Goal: Contribute content: Contribute content

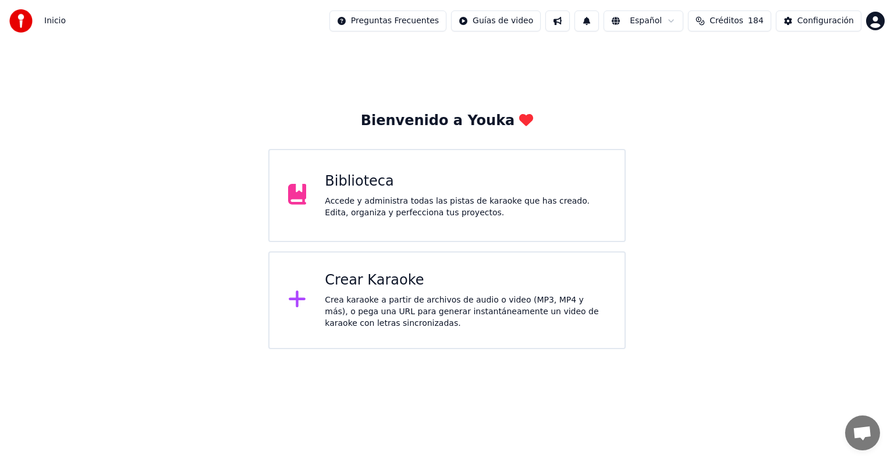
click at [470, 204] on div "Accede y administra todas las pistas de karaoke que has creado. Edita, organiza…" at bounding box center [465, 206] width 281 height 23
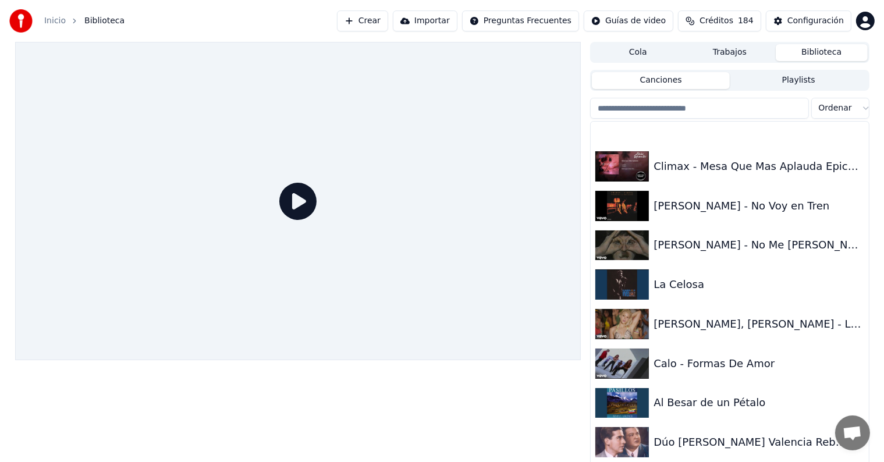
scroll to position [27087, 0]
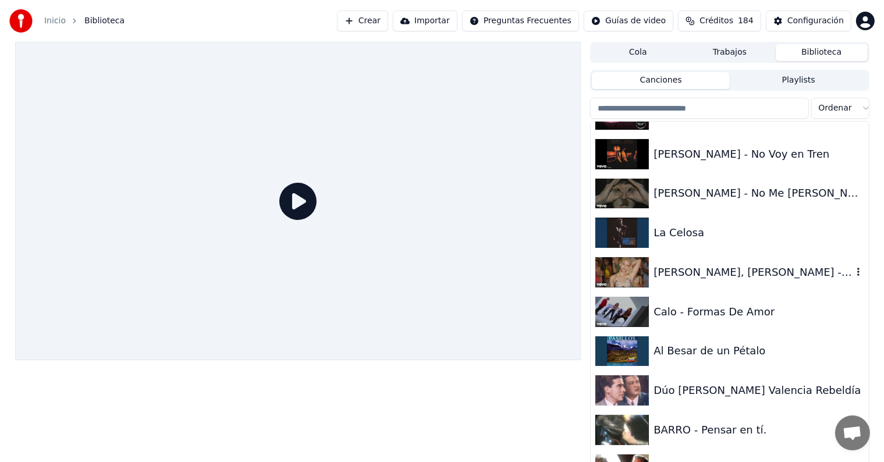
click at [719, 280] on div "[PERSON_NAME], [PERSON_NAME] - La Bicicleta" at bounding box center [752, 272] width 198 height 16
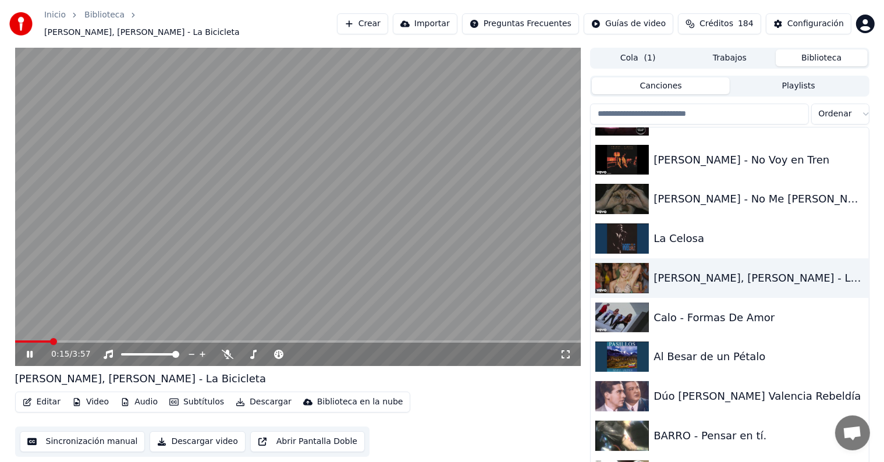
click at [51, 338] on span at bounding box center [53, 341] width 7 height 7
click at [62, 338] on span at bounding box center [58, 341] width 7 height 7
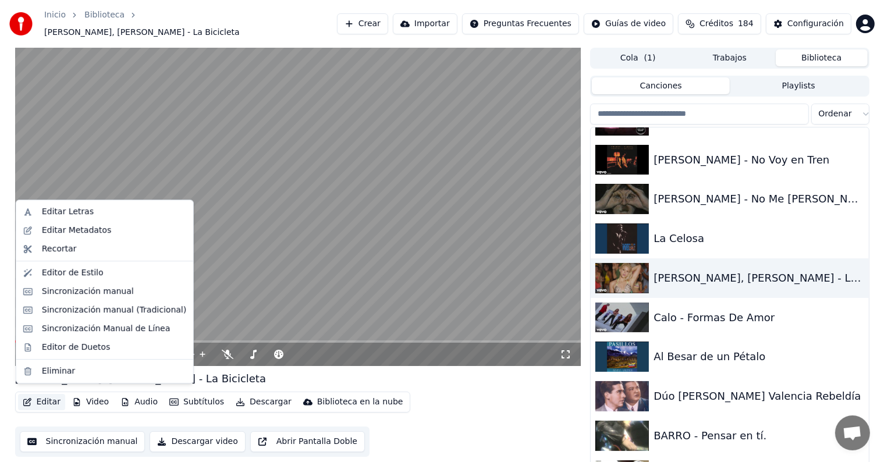
click at [42, 399] on button "Editar" at bounding box center [41, 402] width 47 height 16
click at [50, 353] on div "Editor de Duetos" at bounding box center [76, 348] width 68 height 12
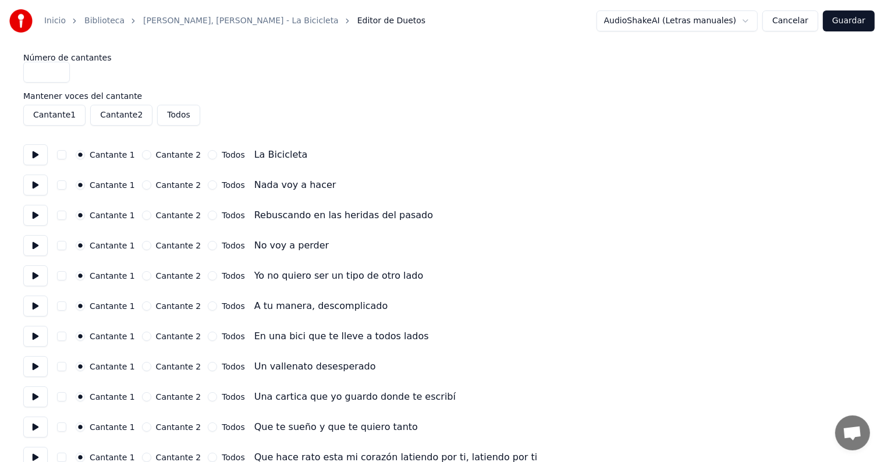
click at [48, 279] on button at bounding box center [35, 275] width 24 height 21
click at [36, 309] on button at bounding box center [35, 306] width 24 height 21
click at [38, 337] on button at bounding box center [35, 336] width 24 height 21
click at [44, 372] on button at bounding box center [35, 366] width 24 height 21
click at [44, 398] on button at bounding box center [35, 396] width 24 height 21
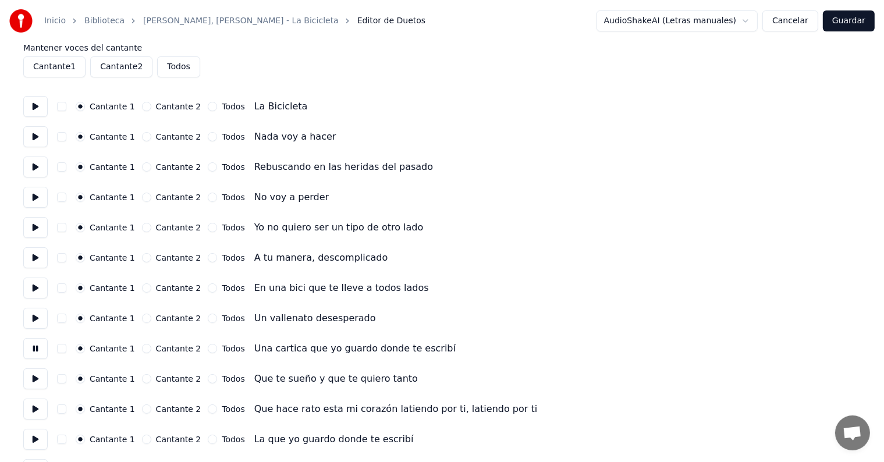
scroll to position [58, 0]
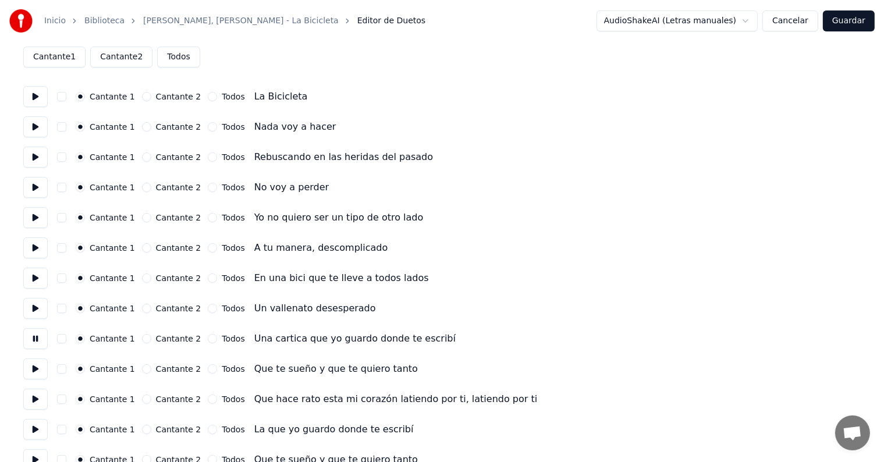
click at [65, 340] on button "button" at bounding box center [61, 338] width 9 height 9
click at [35, 365] on button at bounding box center [35, 368] width 24 height 21
click at [65, 370] on button "button" at bounding box center [61, 368] width 9 height 9
click at [66, 396] on button "button" at bounding box center [61, 398] width 9 height 9
click at [43, 399] on button at bounding box center [35, 399] width 24 height 21
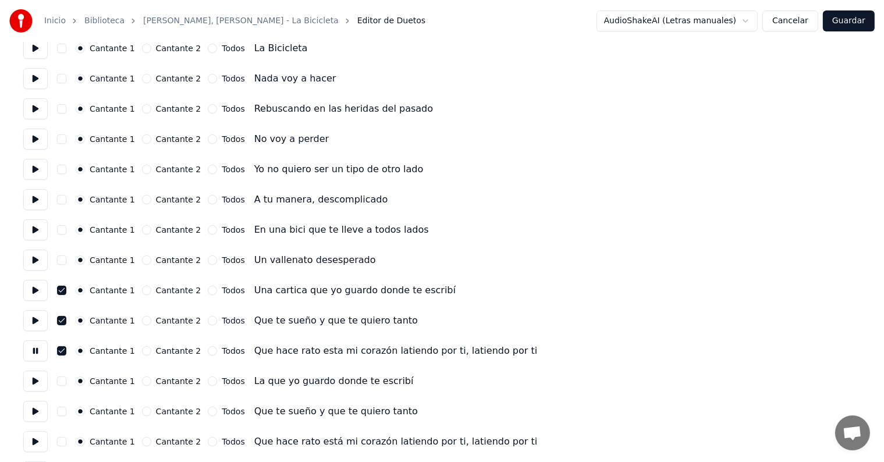
scroll to position [116, 0]
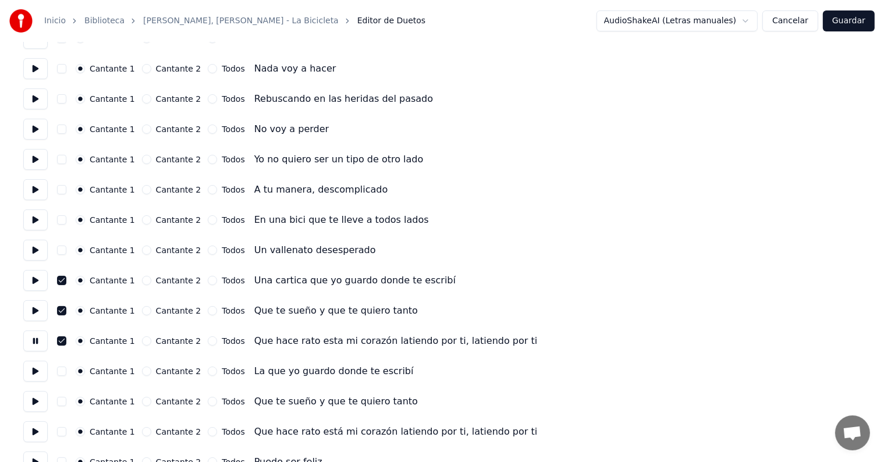
click at [66, 371] on button "button" at bounding box center [61, 371] width 9 height 9
click at [48, 373] on button at bounding box center [35, 371] width 24 height 21
click at [40, 394] on button at bounding box center [35, 401] width 24 height 21
click at [66, 398] on button "button" at bounding box center [61, 401] width 9 height 9
click at [44, 431] on button at bounding box center [35, 431] width 24 height 21
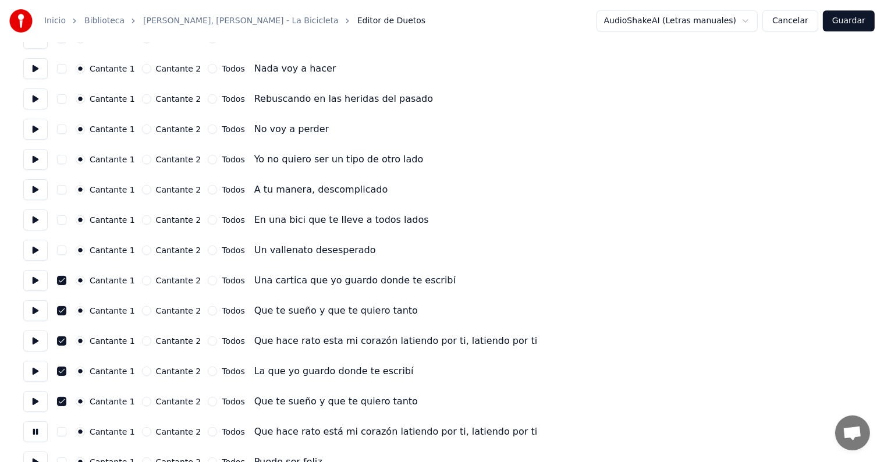
click at [62, 429] on button "button" at bounding box center [61, 431] width 9 height 9
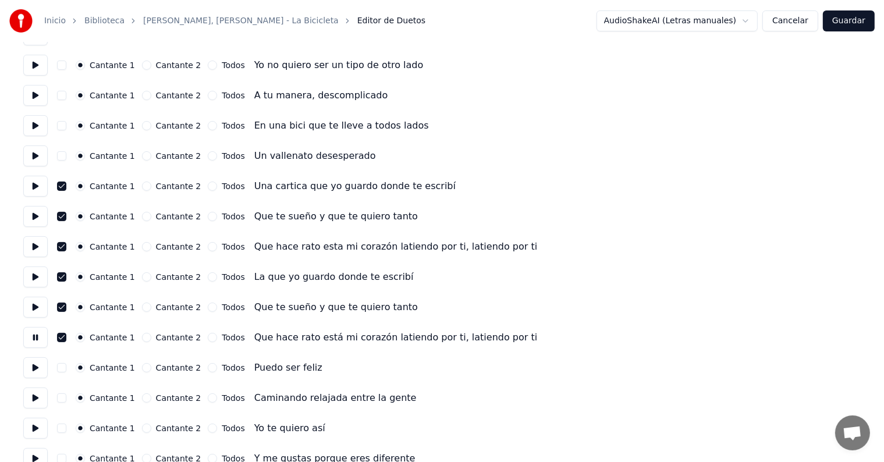
scroll to position [233, 0]
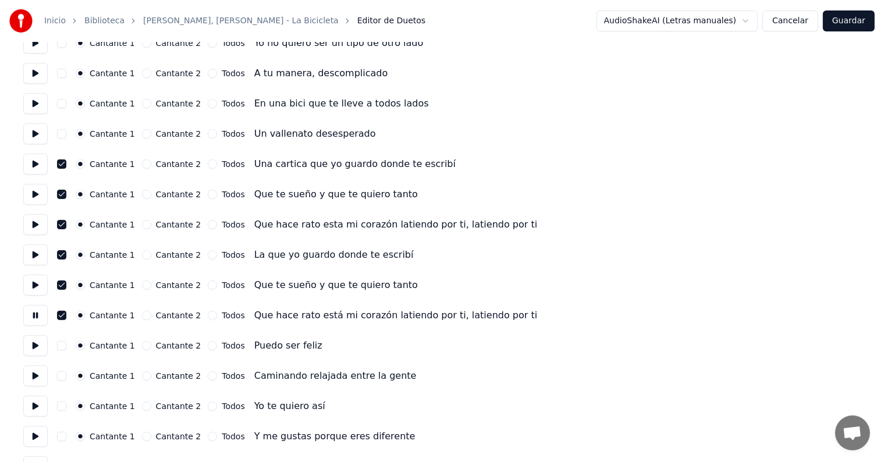
click at [38, 348] on button at bounding box center [35, 345] width 24 height 21
click at [45, 378] on button at bounding box center [35, 375] width 24 height 21
click at [44, 410] on button at bounding box center [35, 406] width 24 height 21
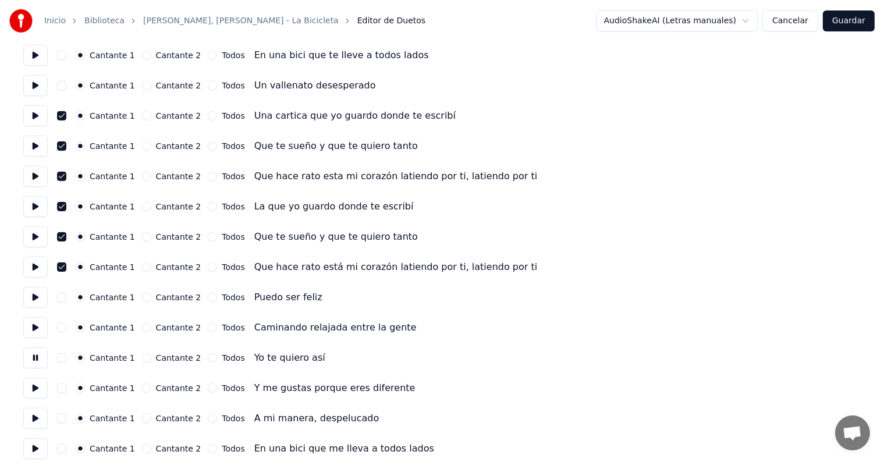
scroll to position [291, 0]
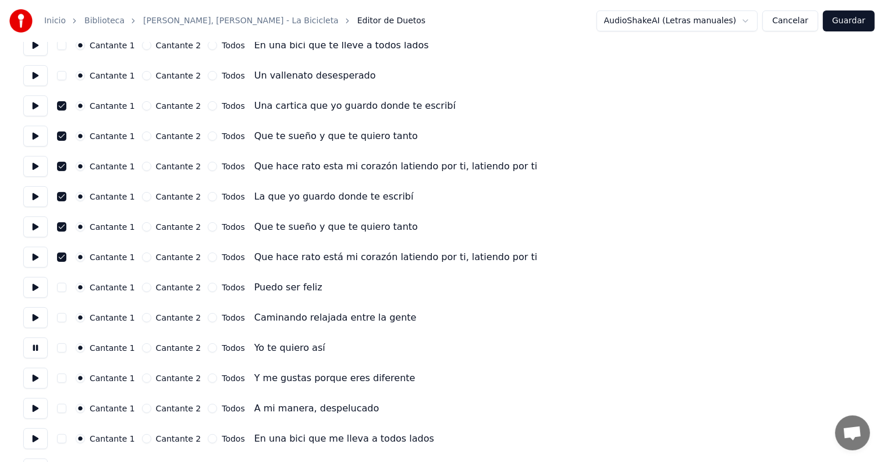
click at [41, 380] on button at bounding box center [35, 378] width 24 height 21
click at [40, 402] on button at bounding box center [35, 408] width 24 height 21
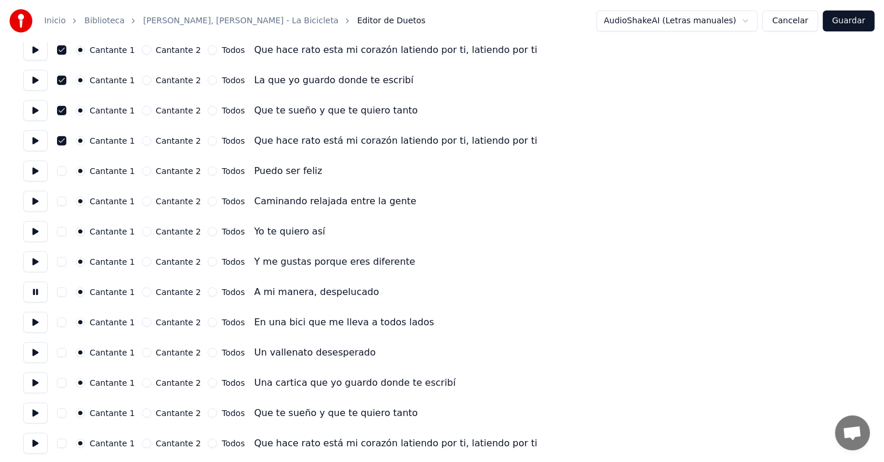
click at [36, 326] on button at bounding box center [35, 322] width 24 height 21
click at [37, 343] on button at bounding box center [35, 352] width 24 height 21
click at [29, 376] on button at bounding box center [35, 382] width 24 height 21
click at [64, 383] on button "button" at bounding box center [61, 382] width 9 height 9
click at [66, 407] on div "Cantante 1 Cantante 2 Todos Que te sueño y que te quiero tanto" at bounding box center [441, 413] width 837 height 21
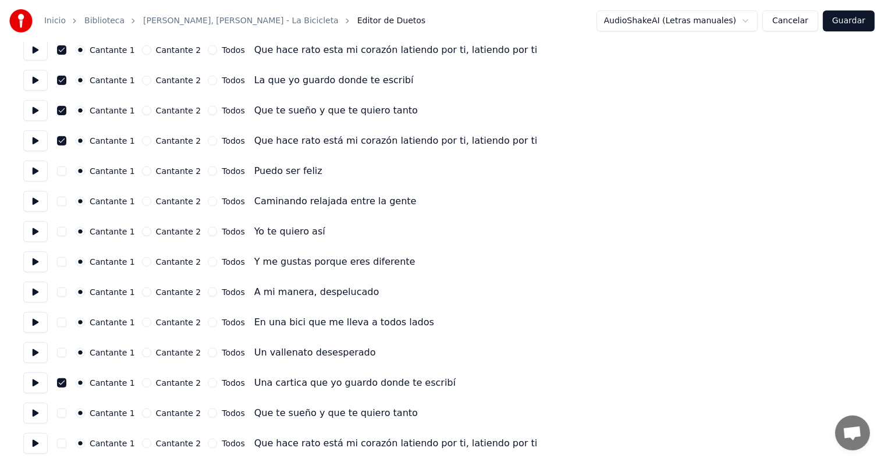
click at [66, 412] on button "button" at bounding box center [61, 412] width 9 height 9
click at [44, 412] on button at bounding box center [35, 413] width 24 height 21
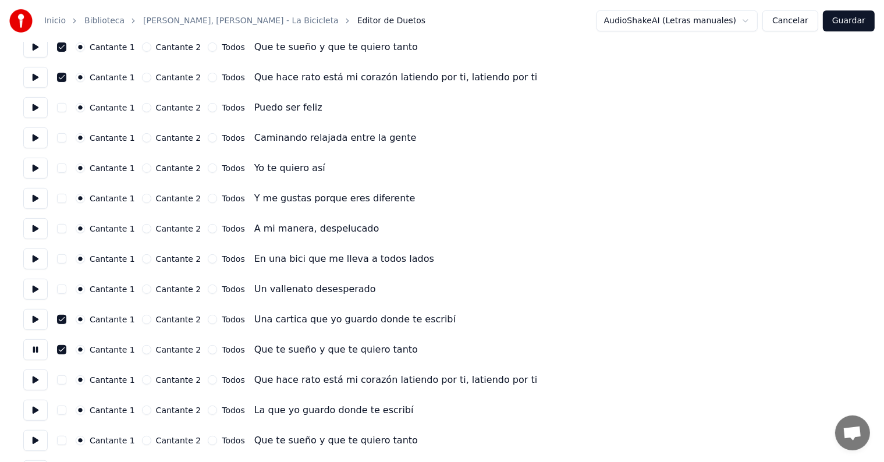
scroll to position [524, 0]
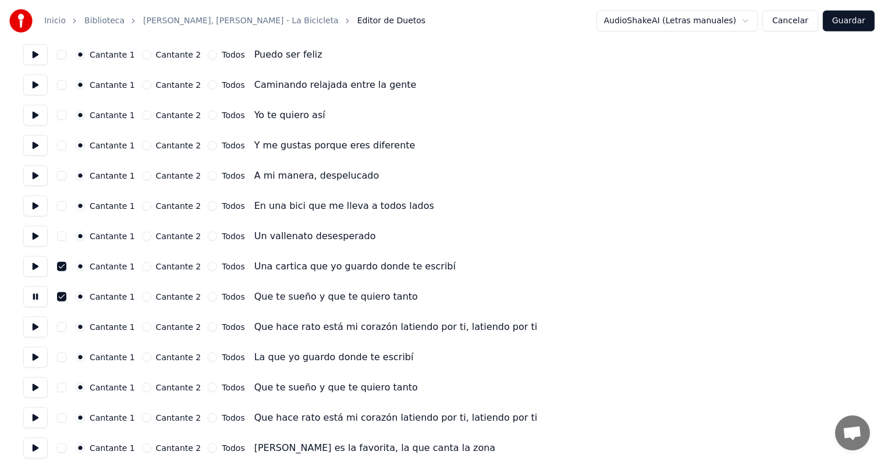
click at [66, 329] on button "button" at bounding box center [61, 326] width 9 height 9
click at [42, 328] on button at bounding box center [35, 326] width 24 height 21
click at [38, 354] on button at bounding box center [35, 357] width 24 height 21
drag, startPoint x: 68, startPoint y: 357, endPoint x: 64, endPoint y: 362, distance: 6.6
click at [66, 357] on button "button" at bounding box center [61, 357] width 9 height 9
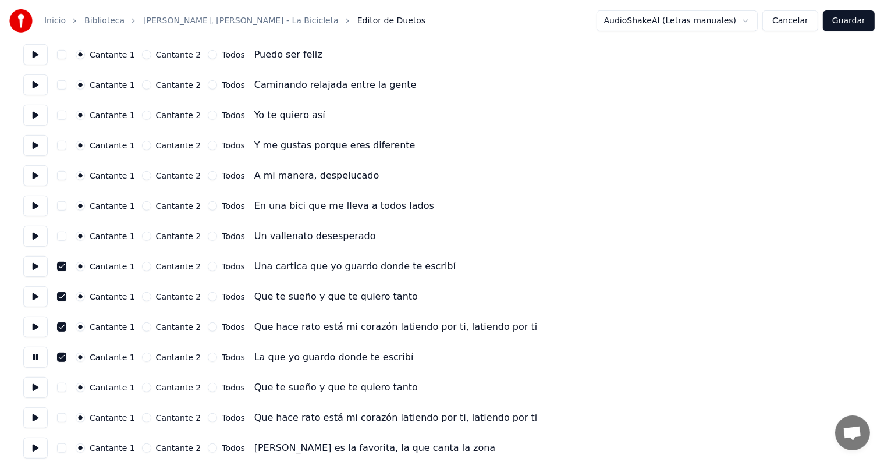
click at [48, 387] on button at bounding box center [35, 387] width 24 height 21
click at [66, 389] on button "button" at bounding box center [61, 387] width 9 height 9
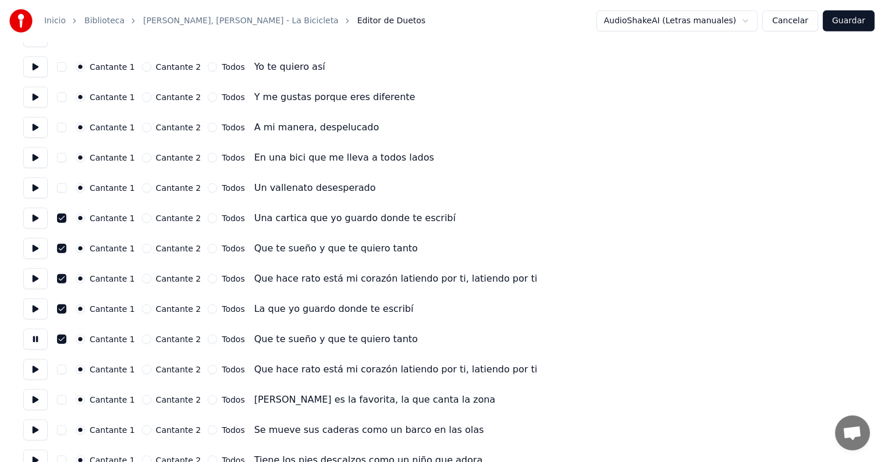
scroll to position [582, 0]
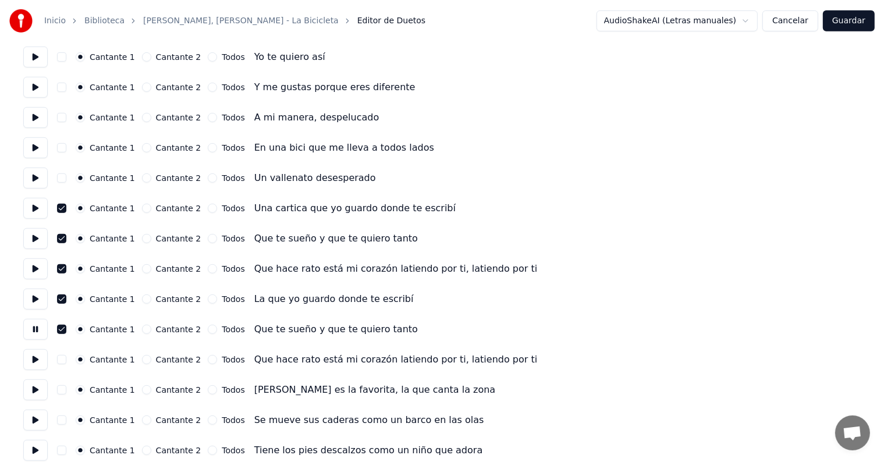
click at [37, 376] on div "Número de cantantes * Mantener voces del cantante Cantante 1 Cantante 2 Todos C…" at bounding box center [441, 420] width 837 height 1897
click at [38, 362] on button at bounding box center [35, 359] width 24 height 21
click at [63, 362] on button "button" at bounding box center [61, 359] width 9 height 9
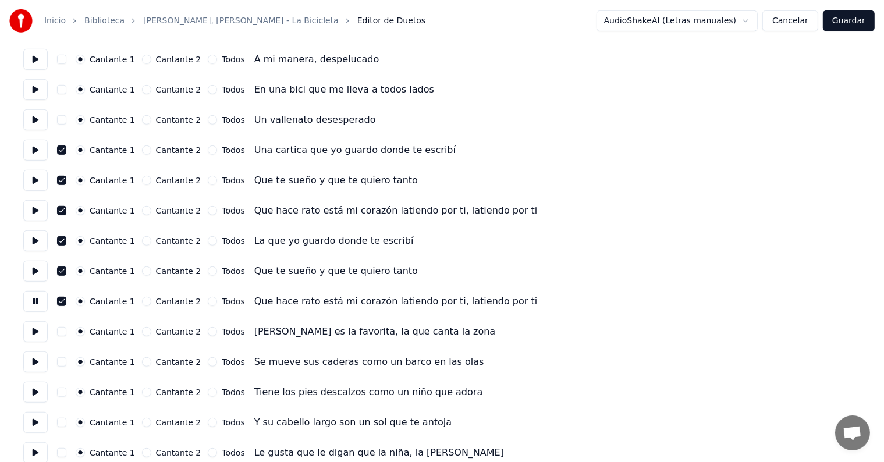
click at [34, 329] on button at bounding box center [35, 331] width 24 height 21
click at [39, 362] on button at bounding box center [35, 361] width 24 height 21
click at [63, 332] on button "button" at bounding box center [61, 331] width 9 height 9
click at [65, 365] on button "button" at bounding box center [61, 361] width 9 height 9
click at [37, 387] on button at bounding box center [35, 392] width 24 height 21
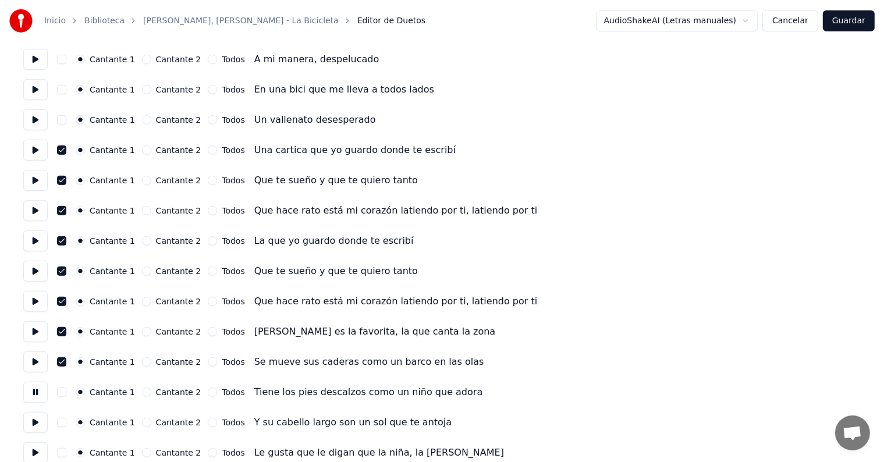
click at [63, 390] on button "button" at bounding box center [61, 391] width 9 height 9
click at [62, 391] on button "button" at bounding box center [61, 391] width 9 height 9
click at [66, 364] on button "button" at bounding box center [61, 361] width 9 height 9
click at [45, 361] on button at bounding box center [35, 361] width 24 height 21
click at [41, 413] on button at bounding box center [35, 422] width 24 height 21
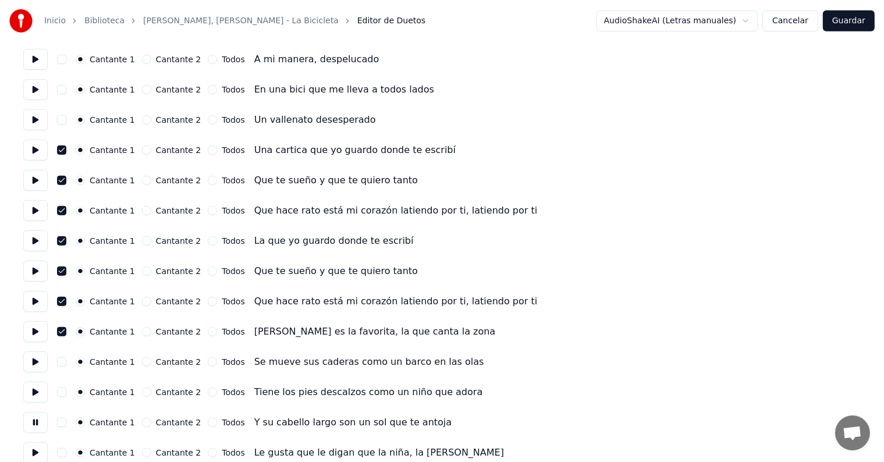
scroll to position [756, 0]
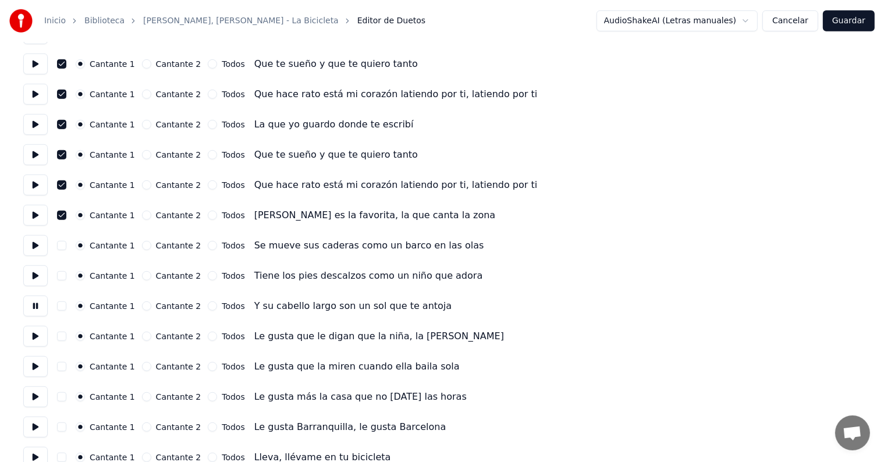
click at [43, 363] on button at bounding box center [35, 366] width 24 height 21
click at [41, 398] on button at bounding box center [35, 396] width 24 height 21
click at [41, 423] on button at bounding box center [35, 427] width 24 height 21
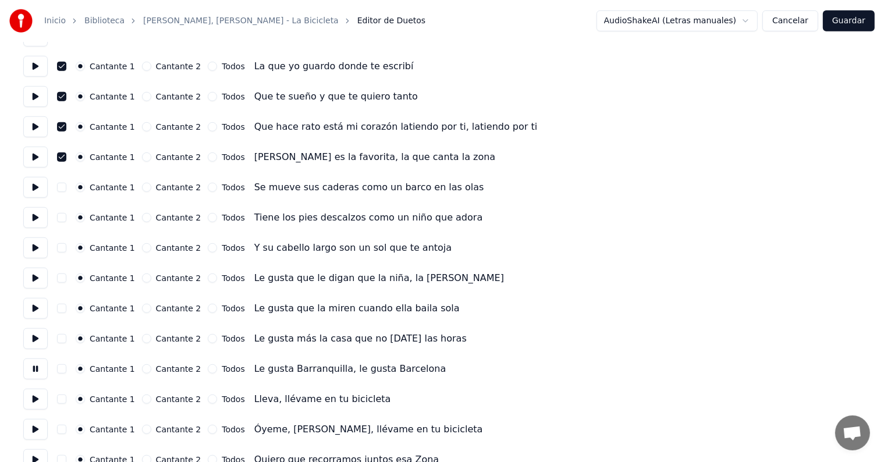
click at [42, 401] on button at bounding box center [35, 399] width 24 height 21
click at [40, 421] on button at bounding box center [35, 429] width 24 height 21
click at [147, 399] on button "Cantante 2" at bounding box center [146, 398] width 9 height 9
click at [144, 429] on button "Cantante 2" at bounding box center [146, 429] width 9 height 9
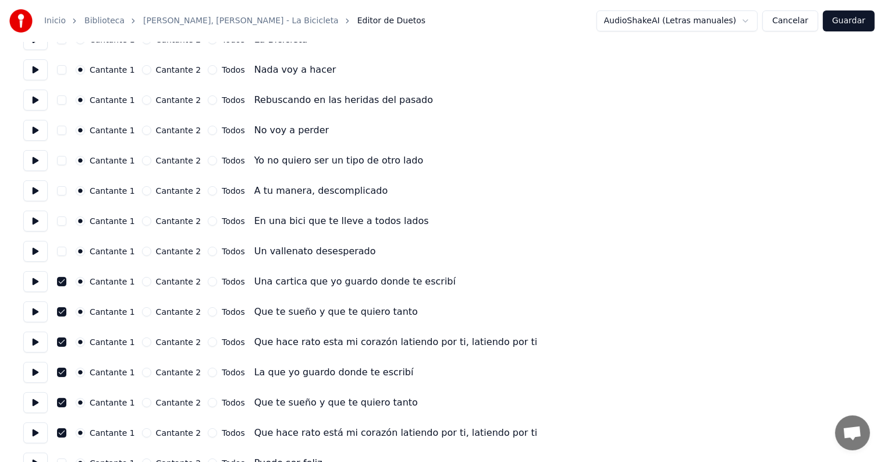
scroll to position [0, 0]
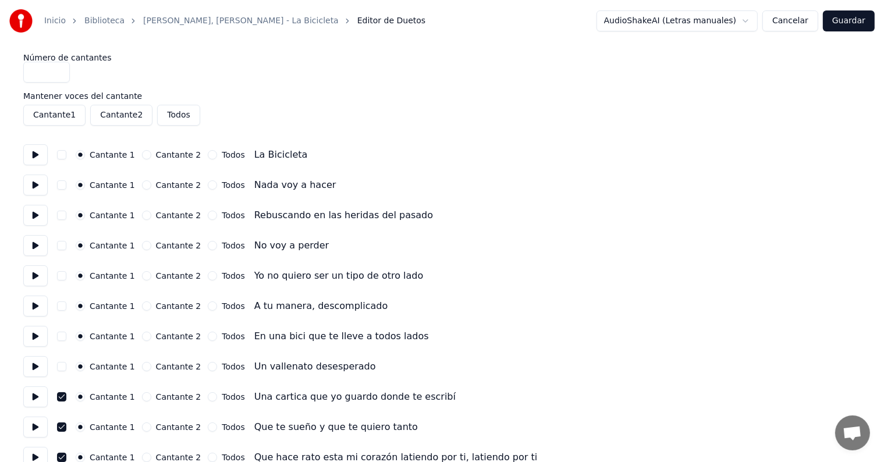
click at [28, 150] on button at bounding box center [35, 154] width 24 height 21
click at [41, 184] on button at bounding box center [35, 185] width 24 height 21
click at [44, 224] on button at bounding box center [35, 215] width 24 height 21
click at [33, 250] on button at bounding box center [35, 245] width 24 height 21
click at [37, 271] on button at bounding box center [35, 275] width 24 height 21
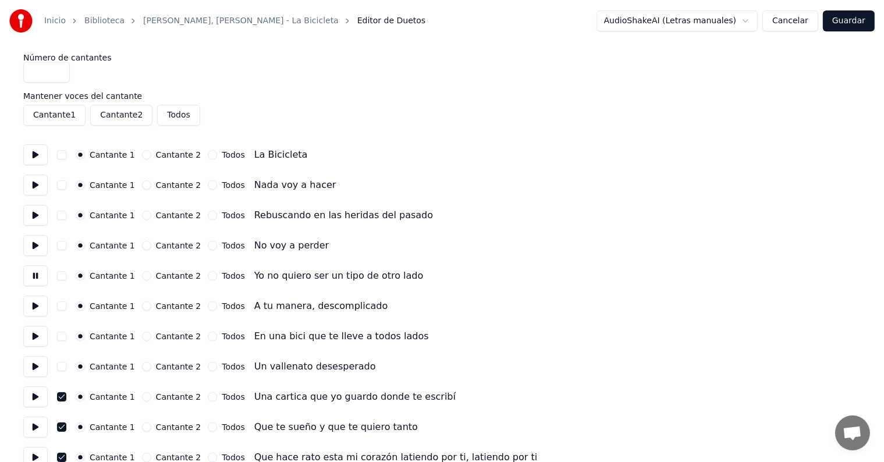
click at [41, 304] on button at bounding box center [35, 306] width 24 height 21
click at [137, 307] on div "Cantante 1 Cantante 2 Todos" at bounding box center [160, 305] width 169 height 9
click at [142, 307] on button "Cantante 2" at bounding box center [146, 305] width 9 height 9
click at [142, 336] on button "Cantante 2" at bounding box center [146, 336] width 9 height 9
click at [144, 363] on button "Cantante 2" at bounding box center [146, 366] width 9 height 9
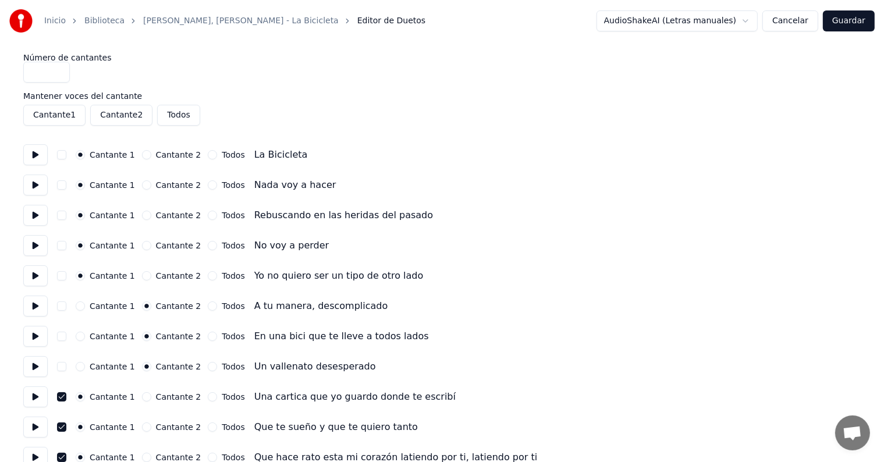
click at [43, 365] on button at bounding box center [35, 366] width 24 height 21
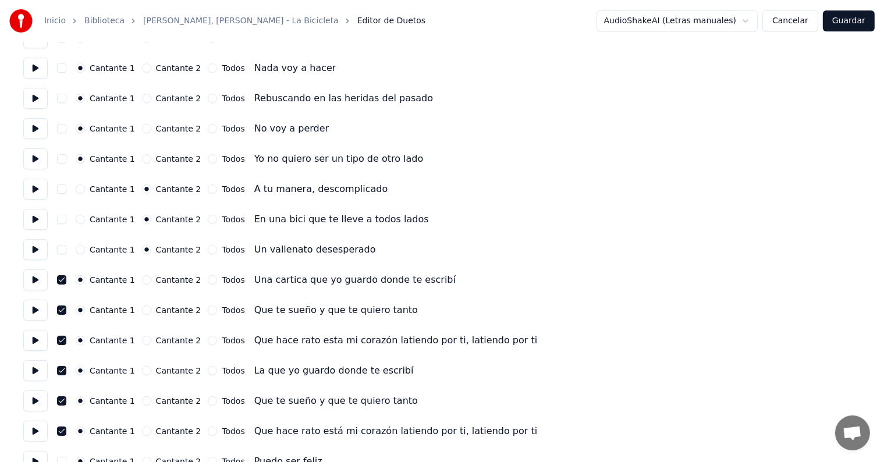
scroll to position [116, 0]
click at [40, 220] on button at bounding box center [35, 219] width 24 height 21
click at [83, 251] on button "Cantante 1" at bounding box center [80, 250] width 9 height 9
click at [37, 253] on button at bounding box center [35, 250] width 24 height 21
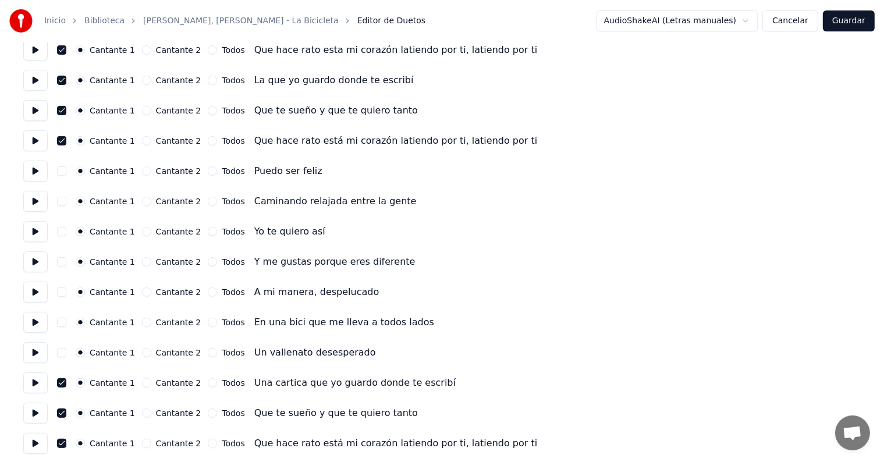
scroll to position [233, 0]
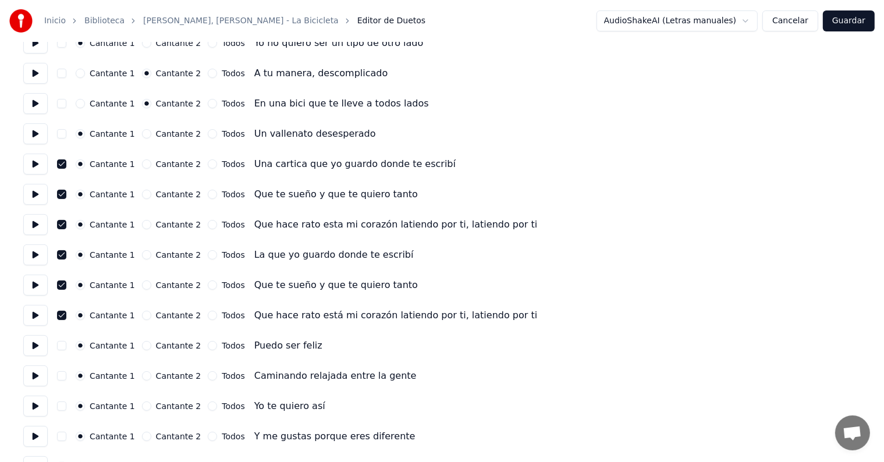
click at [35, 170] on button at bounding box center [35, 164] width 24 height 21
click at [40, 347] on button at bounding box center [35, 345] width 24 height 21
click at [145, 342] on button "Cantante 2" at bounding box center [146, 345] width 9 height 9
click at [142, 374] on button "Cantante 2" at bounding box center [146, 375] width 9 height 9
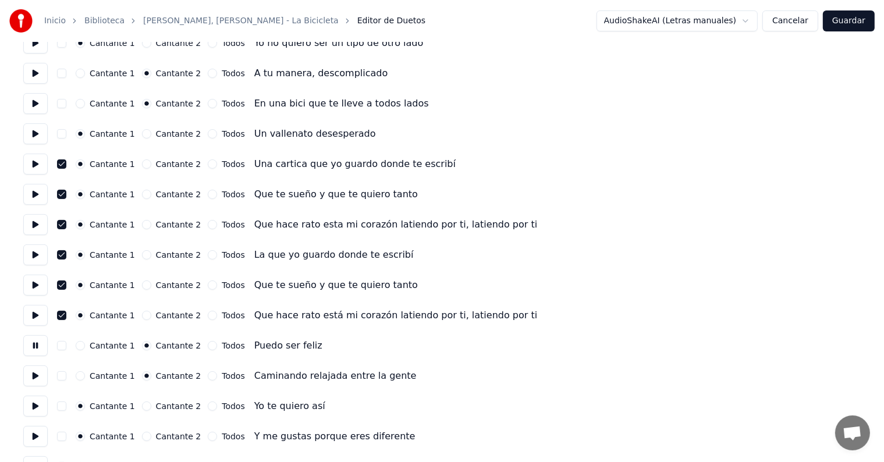
click at [48, 382] on button at bounding box center [35, 375] width 24 height 21
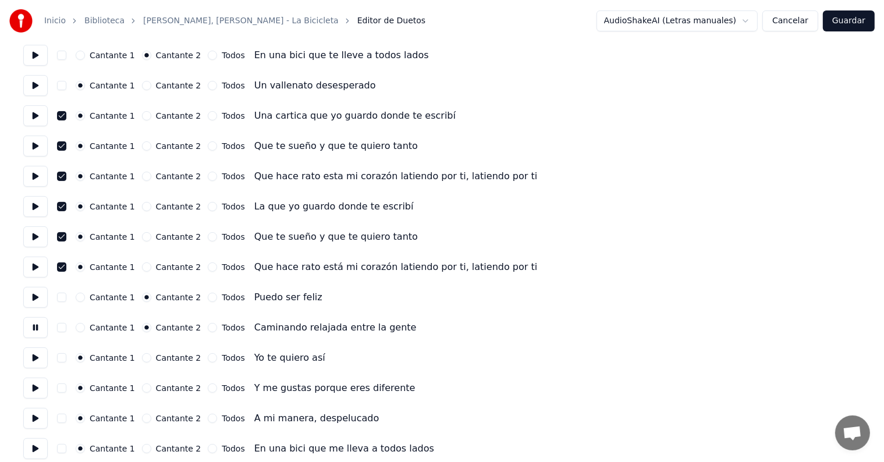
scroll to position [291, 0]
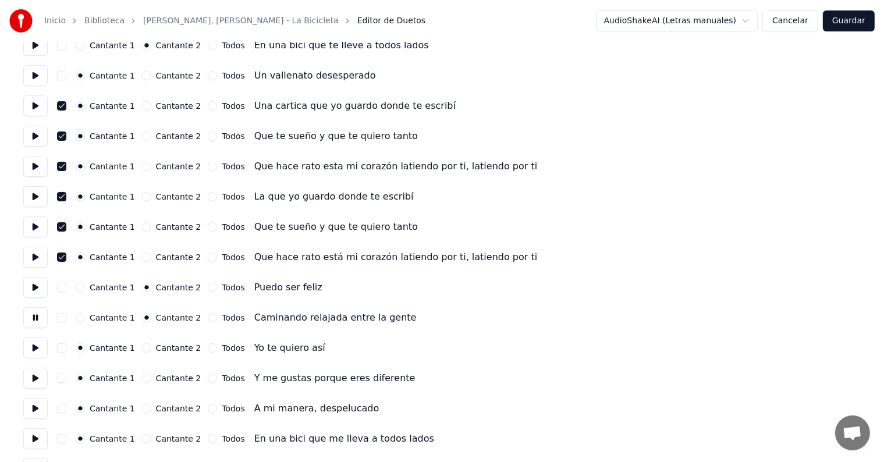
click at [42, 350] on button at bounding box center [35, 347] width 24 height 21
click at [147, 349] on button "Cantante 2" at bounding box center [146, 347] width 9 height 9
click at [37, 382] on button at bounding box center [35, 378] width 24 height 21
click at [145, 378] on button "Cantante 2" at bounding box center [146, 378] width 9 height 9
click at [30, 412] on button at bounding box center [35, 408] width 24 height 21
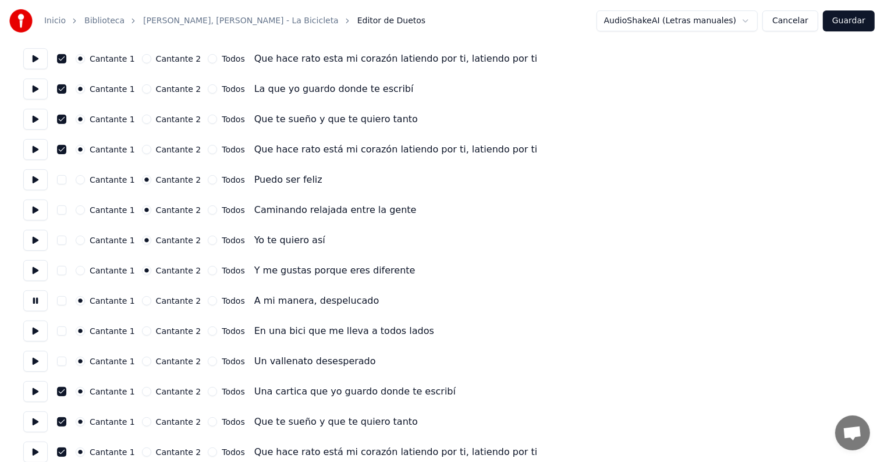
scroll to position [407, 0]
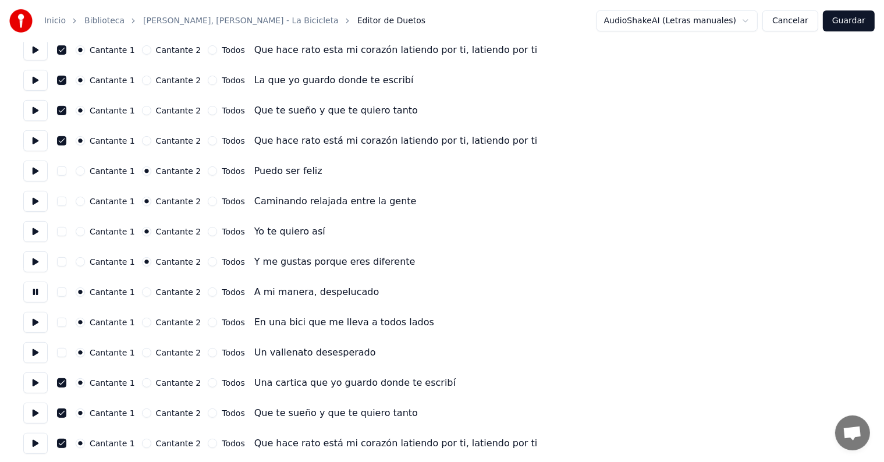
click at [35, 325] on button at bounding box center [35, 322] width 24 height 21
click at [34, 354] on button at bounding box center [35, 352] width 24 height 21
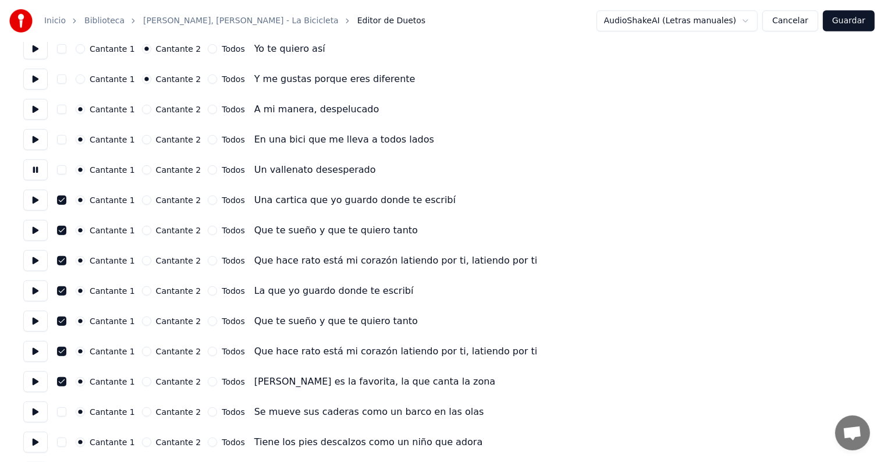
scroll to position [756, 0]
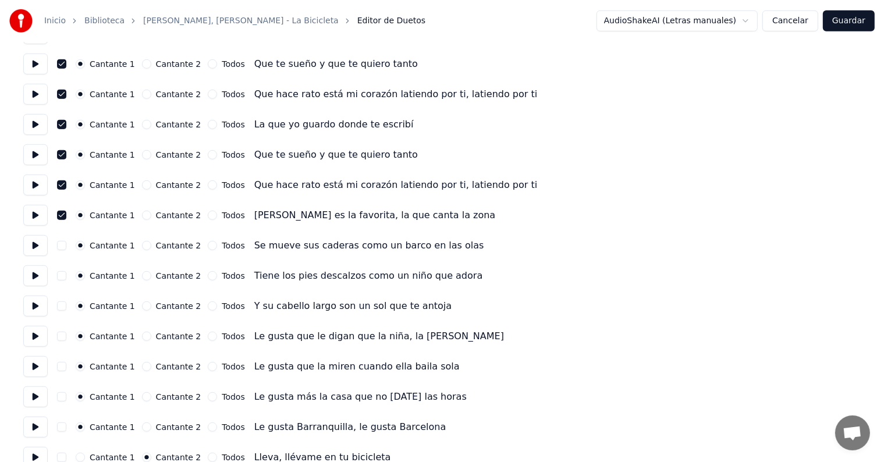
click at [36, 248] on button at bounding box center [35, 245] width 24 height 21
click at [40, 266] on button at bounding box center [35, 275] width 24 height 21
click at [38, 301] on button at bounding box center [35, 306] width 24 height 21
click at [36, 334] on button at bounding box center [35, 336] width 24 height 21
click at [35, 362] on button at bounding box center [35, 366] width 24 height 21
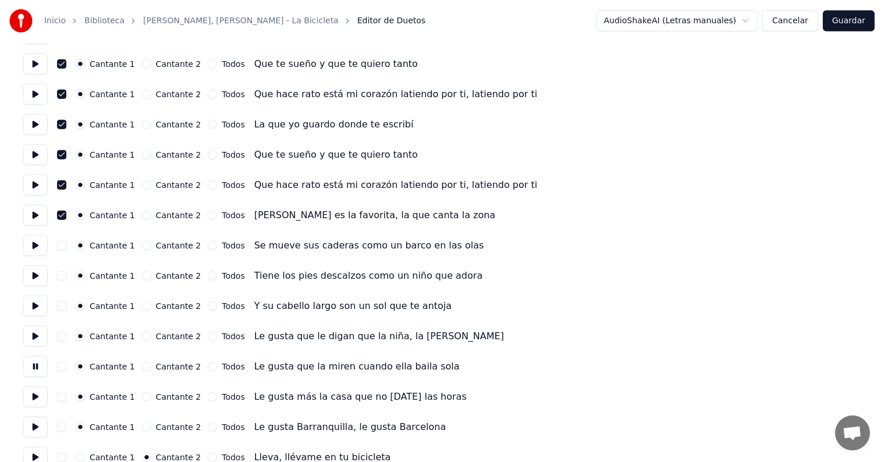
click at [36, 391] on button at bounding box center [35, 396] width 24 height 21
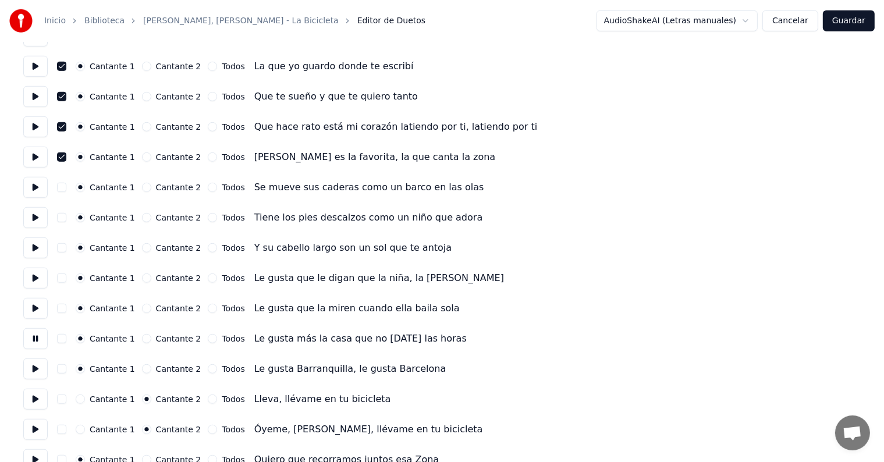
click at [37, 379] on button at bounding box center [35, 368] width 24 height 21
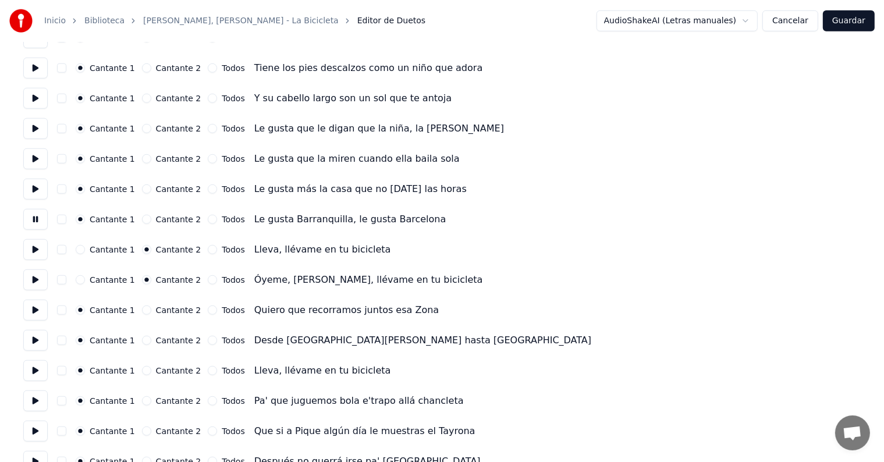
scroll to position [989, 0]
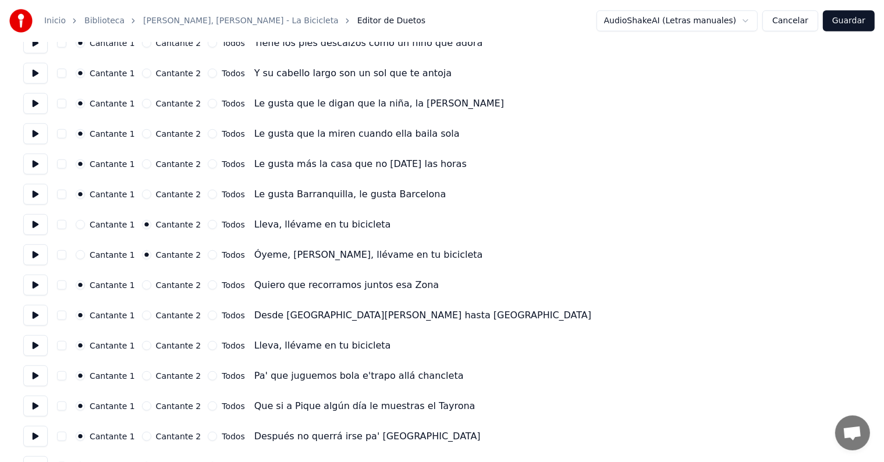
click at [37, 260] on button at bounding box center [35, 254] width 24 height 21
click at [38, 225] on button at bounding box center [35, 224] width 24 height 21
click at [40, 298] on div "Número de cantantes * Mantener voces del cantante Cantante 1 Cantante 2 Todos C…" at bounding box center [441, 12] width 837 height 1897
click at [40, 293] on button at bounding box center [35, 285] width 24 height 21
click at [144, 289] on button "Cantante 2" at bounding box center [146, 284] width 9 height 9
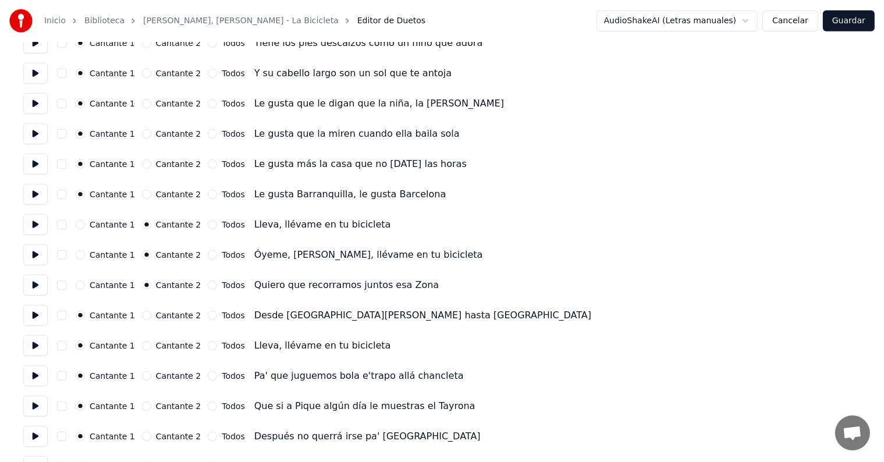
click at [30, 316] on button at bounding box center [35, 315] width 24 height 21
click at [146, 319] on button "Cantante 2" at bounding box center [146, 315] width 9 height 9
click at [35, 348] on button at bounding box center [35, 345] width 24 height 21
click at [143, 346] on button "Cantante 2" at bounding box center [146, 345] width 9 height 9
click at [34, 374] on button at bounding box center [35, 375] width 24 height 21
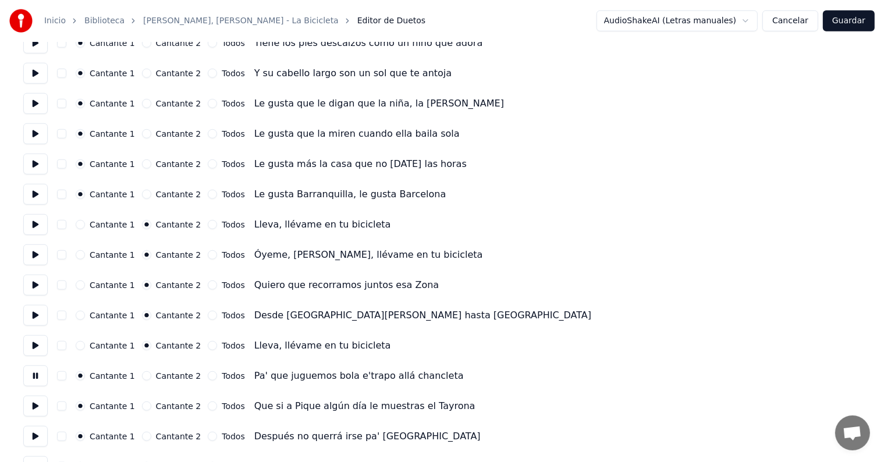
click at [144, 381] on div "Cantante 1 Cantante 2 Todos Pa' que juguemos bola e'trapo allá chancleta" at bounding box center [441, 375] width 837 height 21
click at [144, 375] on button "Cantante 2" at bounding box center [146, 375] width 9 height 9
click at [34, 406] on button at bounding box center [35, 406] width 24 height 21
click at [140, 403] on div "Cantante 1 Cantante 2 Todos" at bounding box center [160, 405] width 169 height 9
click at [142, 404] on button "Cantante 2" at bounding box center [146, 405] width 9 height 9
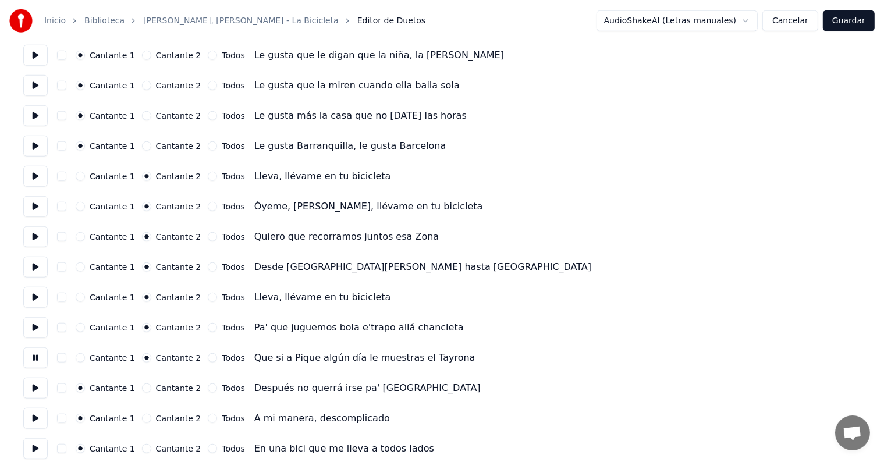
scroll to position [1047, 0]
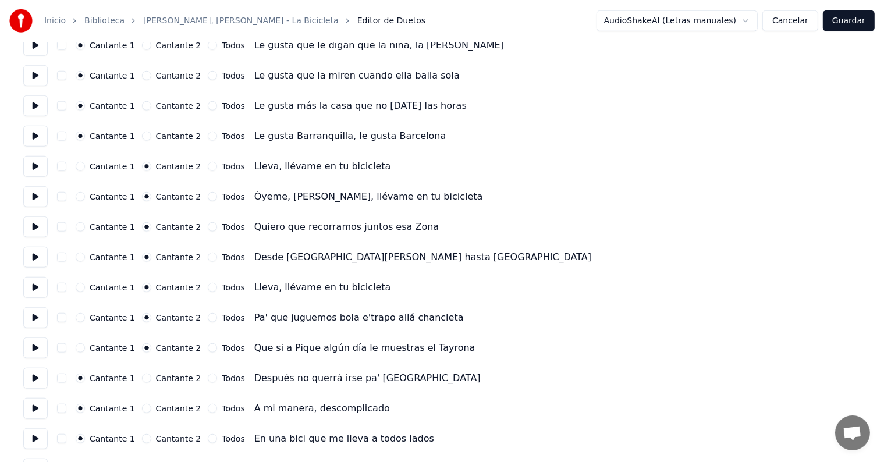
click at [31, 382] on button at bounding box center [35, 378] width 24 height 21
click at [144, 377] on button "Cantante 2" at bounding box center [146, 378] width 9 height 9
click at [30, 412] on button at bounding box center [35, 408] width 24 height 21
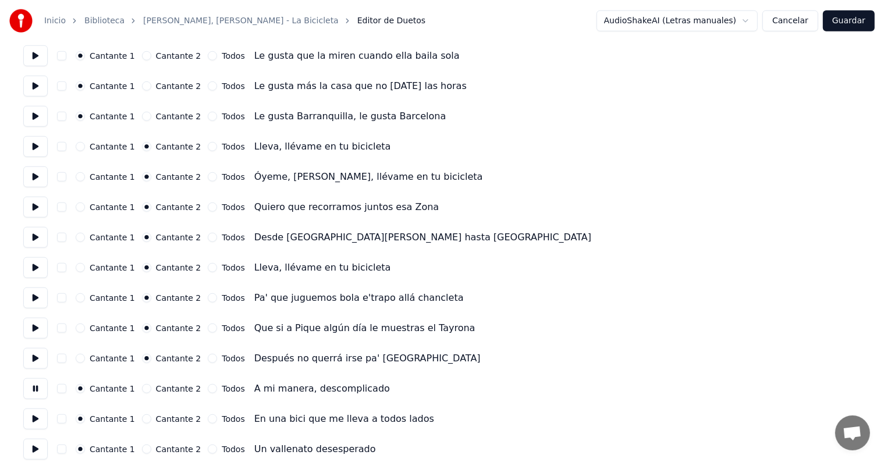
scroll to position [1105, 0]
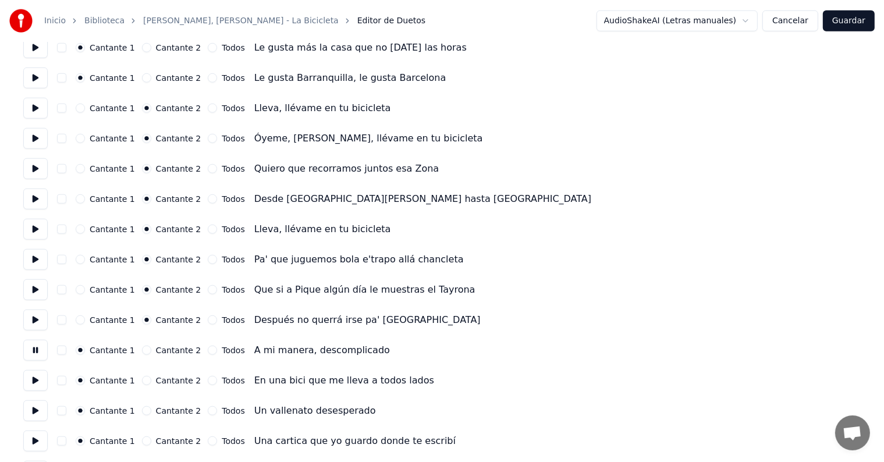
click at [33, 383] on button at bounding box center [35, 380] width 24 height 21
click at [208, 380] on button "Todos" at bounding box center [212, 380] width 9 height 9
click at [30, 415] on button at bounding box center [35, 410] width 24 height 21
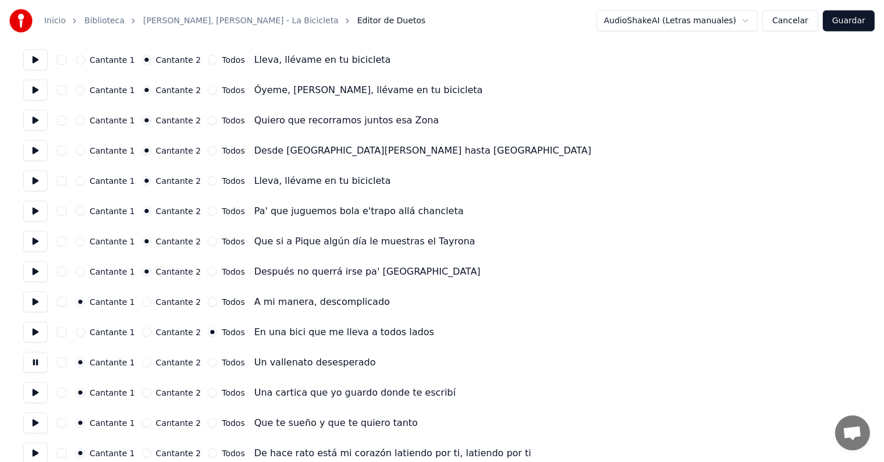
scroll to position [1164, 0]
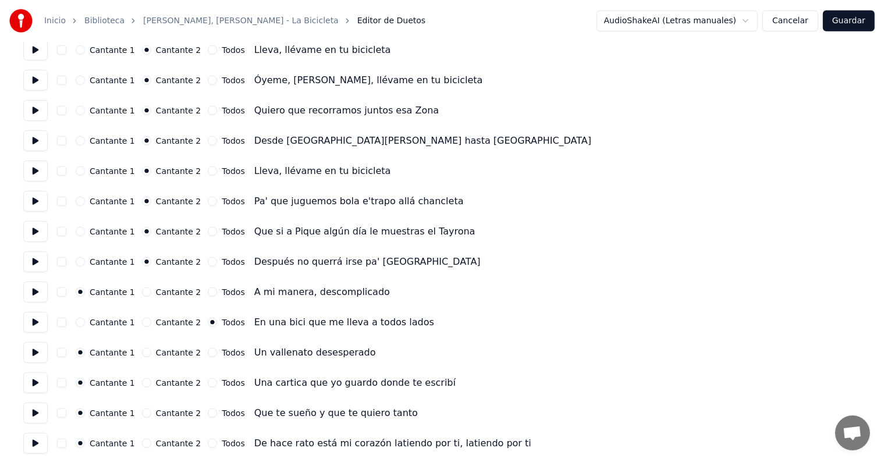
click at [144, 323] on button "Cantante 2" at bounding box center [146, 322] width 9 height 9
click at [83, 321] on button "Cantante 1" at bounding box center [80, 322] width 9 height 9
click at [66, 322] on button "button" at bounding box center [61, 322] width 9 height 9
click at [40, 325] on button at bounding box center [35, 322] width 24 height 21
click at [62, 350] on button "button" at bounding box center [61, 352] width 9 height 9
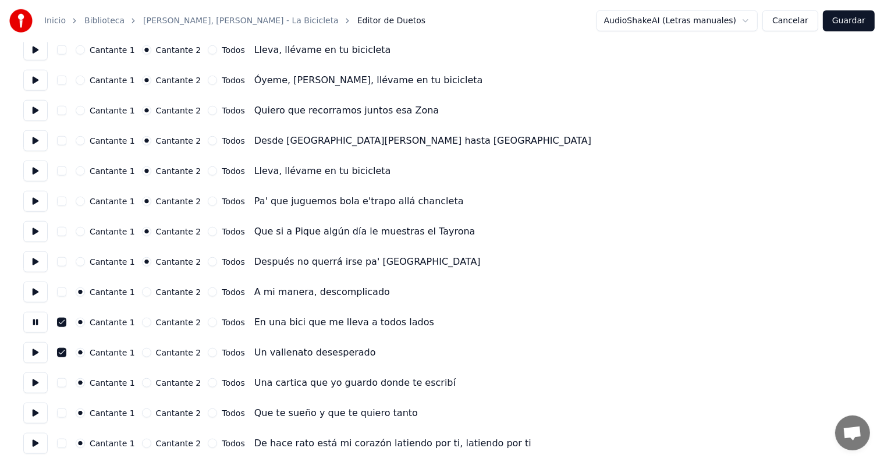
click at [33, 358] on button at bounding box center [35, 352] width 24 height 21
click at [65, 383] on button "button" at bounding box center [61, 382] width 9 height 9
click at [37, 388] on button at bounding box center [35, 382] width 24 height 21
click at [63, 414] on button "button" at bounding box center [61, 412] width 9 height 9
click at [35, 415] on button at bounding box center [35, 413] width 24 height 21
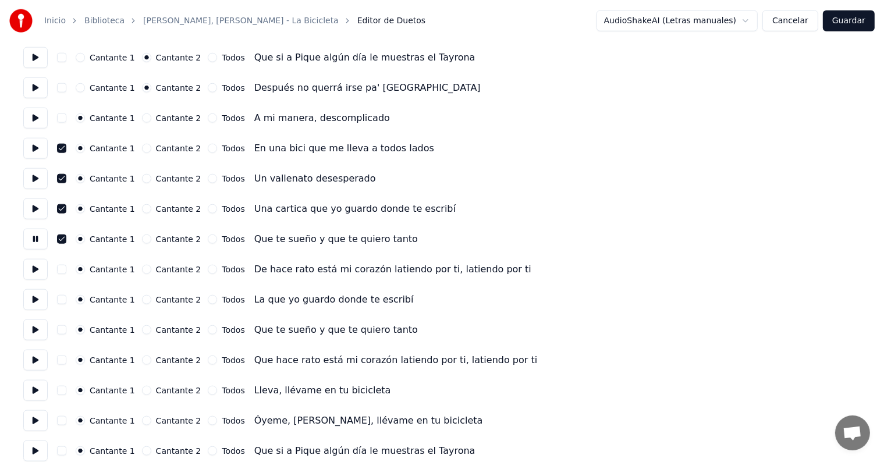
scroll to position [1338, 0]
click at [40, 271] on button at bounding box center [35, 268] width 24 height 21
click at [65, 269] on button "button" at bounding box center [61, 268] width 9 height 9
click at [41, 300] on button at bounding box center [35, 299] width 24 height 21
click at [65, 299] on button "button" at bounding box center [61, 298] width 9 height 9
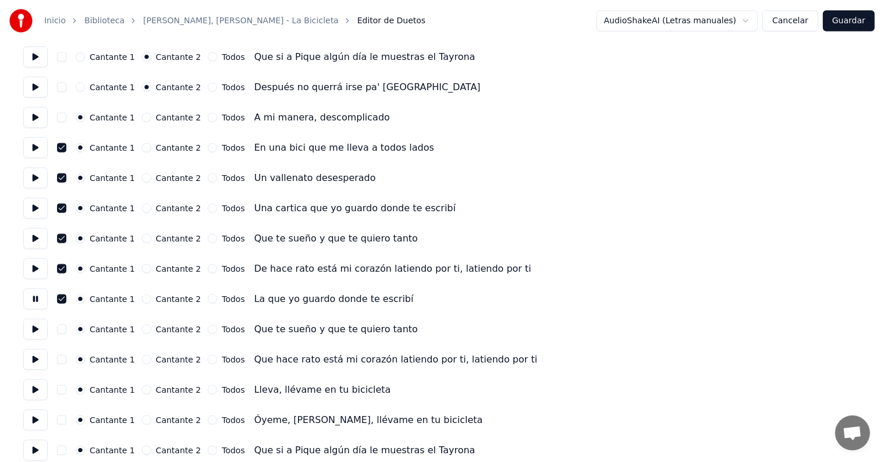
click at [41, 329] on button at bounding box center [35, 329] width 24 height 21
click at [64, 326] on button "button" at bounding box center [61, 329] width 9 height 9
click at [41, 360] on button at bounding box center [35, 359] width 24 height 21
click at [64, 356] on button "button" at bounding box center [61, 359] width 9 height 9
click at [38, 383] on button at bounding box center [35, 389] width 24 height 21
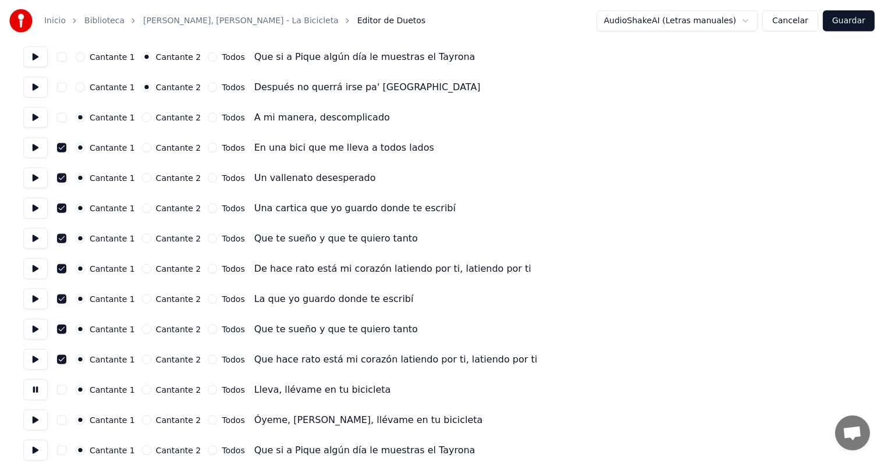
click at [66, 390] on button "button" at bounding box center [61, 389] width 9 height 9
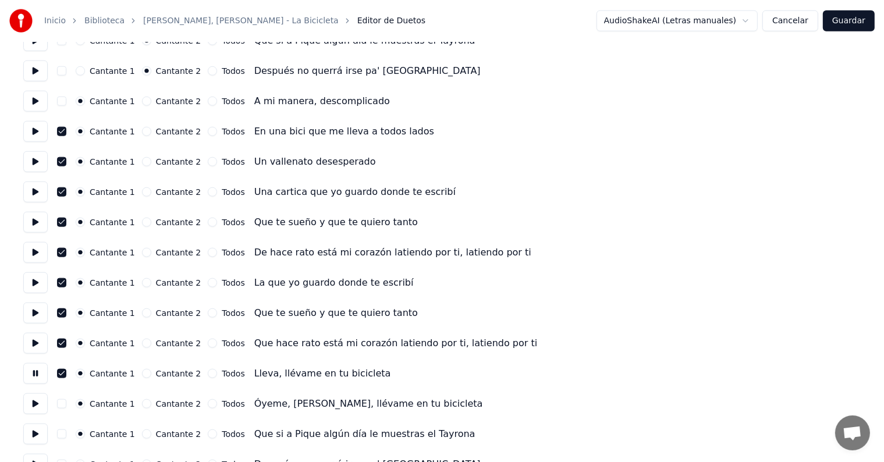
scroll to position [1363, 0]
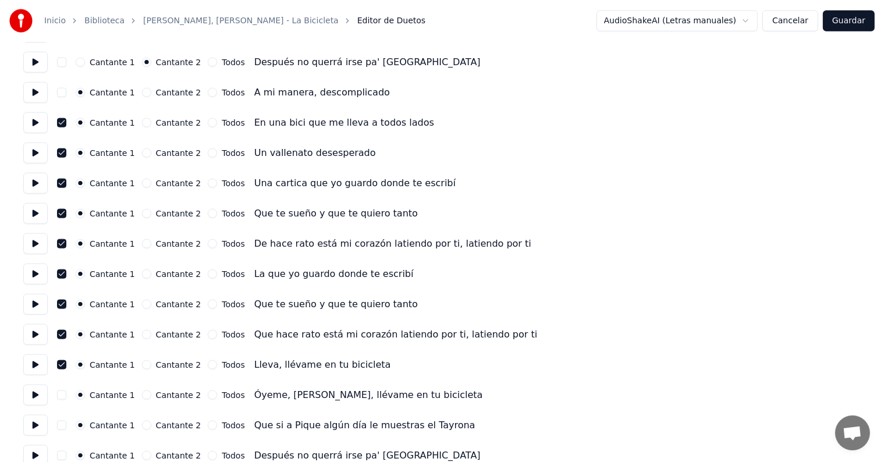
click at [144, 364] on button "Cantante 2" at bounding box center [146, 364] width 9 height 9
click at [66, 361] on button "button" at bounding box center [61, 364] width 9 height 9
click at [40, 368] on button at bounding box center [35, 364] width 24 height 21
click at [43, 399] on button at bounding box center [35, 395] width 24 height 21
click at [143, 391] on button "Cantante 2" at bounding box center [146, 394] width 9 height 9
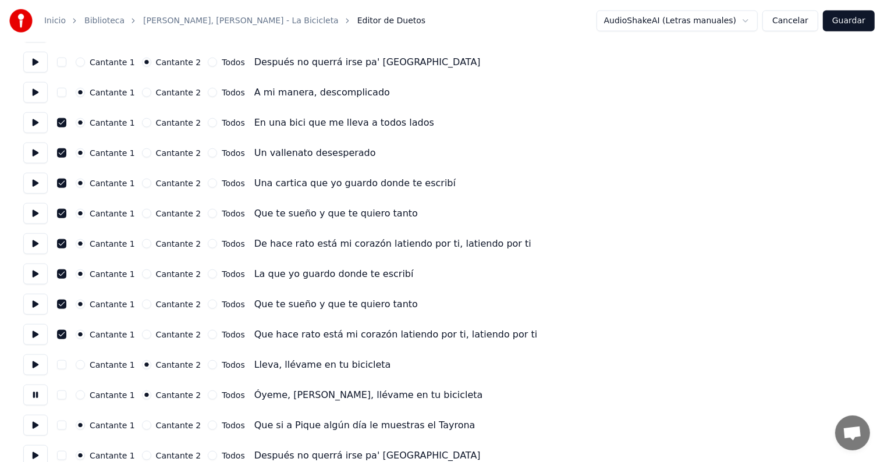
click at [143, 422] on button "Cantante 2" at bounding box center [146, 425] width 9 height 9
click at [63, 425] on button "button" at bounding box center [61, 425] width 9 height 9
click at [47, 424] on button at bounding box center [35, 425] width 24 height 21
click at [66, 421] on button "button" at bounding box center [61, 425] width 9 height 9
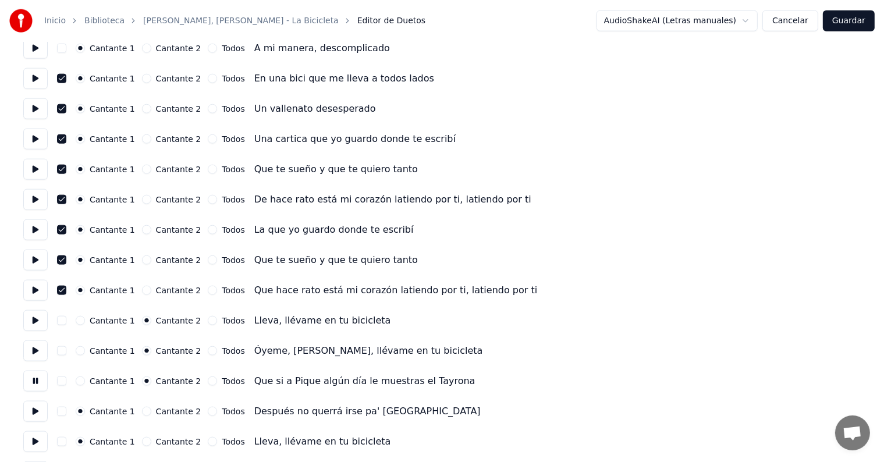
scroll to position [1429, 0]
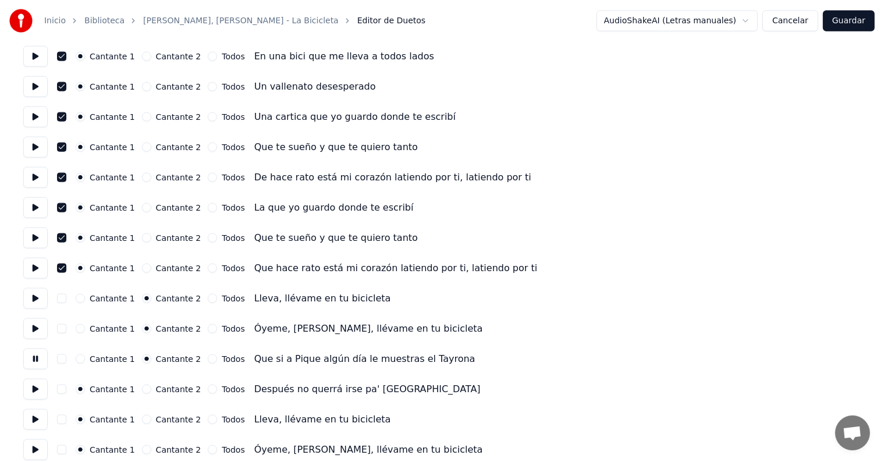
click at [34, 389] on button at bounding box center [35, 389] width 24 height 21
click at [142, 389] on button "Cantante 2" at bounding box center [146, 389] width 9 height 9
click at [42, 426] on button at bounding box center [35, 419] width 24 height 21
click at [144, 419] on button "Cantante 2" at bounding box center [146, 419] width 9 height 9
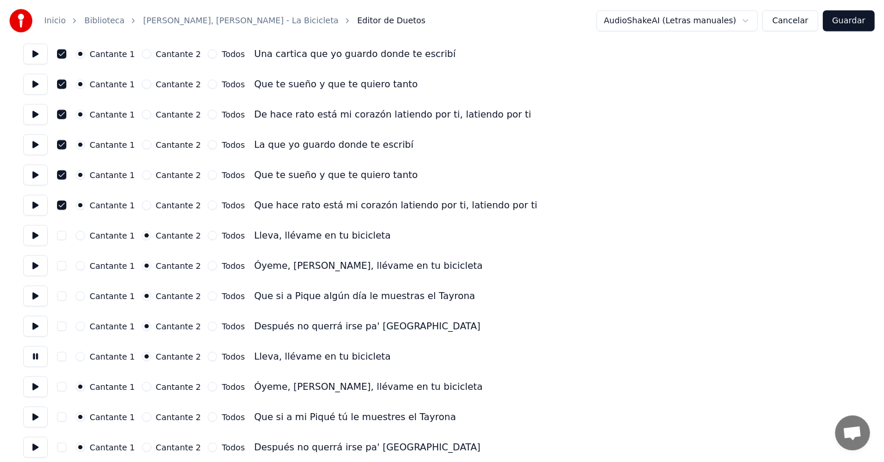
scroll to position [1500, 0]
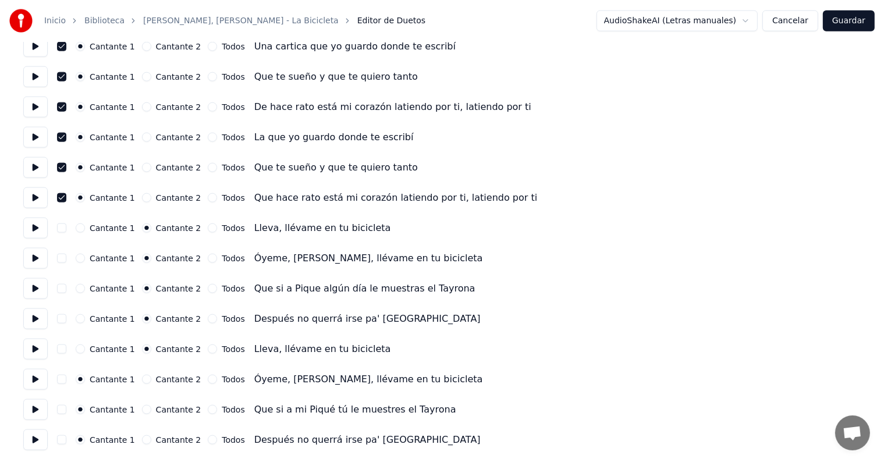
click at [40, 379] on button at bounding box center [35, 379] width 24 height 21
click at [143, 378] on button "Cantante 2" at bounding box center [146, 379] width 9 height 9
click at [41, 404] on button at bounding box center [35, 409] width 24 height 21
click at [143, 405] on button "Cantante 2" at bounding box center [146, 409] width 9 height 9
click at [43, 439] on button at bounding box center [35, 439] width 24 height 21
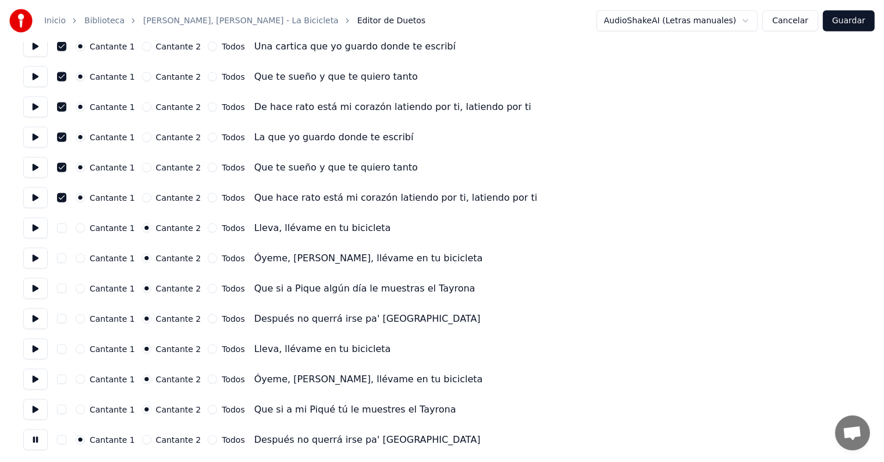
click at [837, 19] on button "Guardar" at bounding box center [849, 20] width 52 height 21
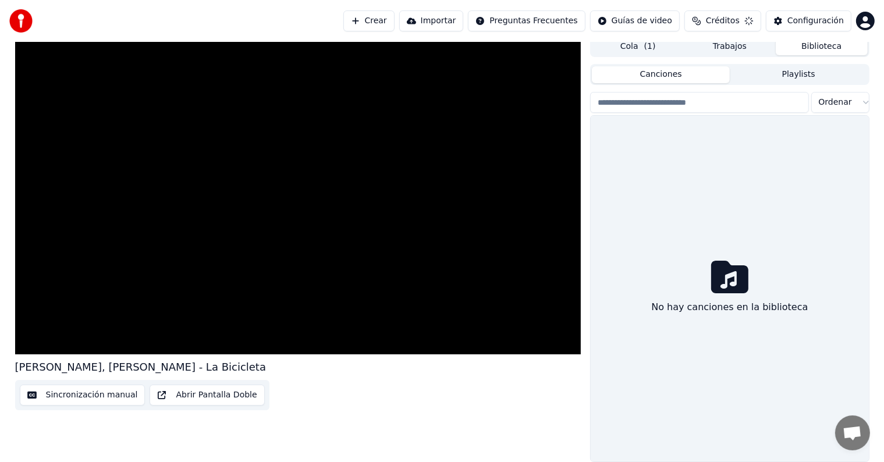
scroll to position [5, 0]
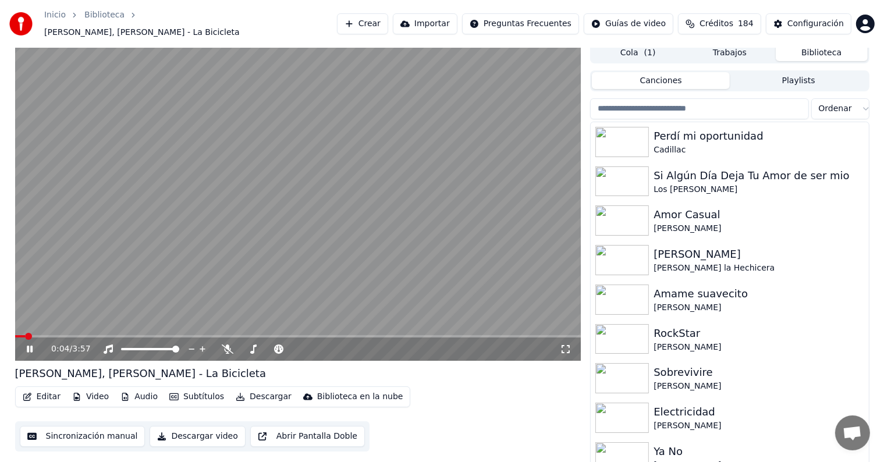
click at [170, 335] on span at bounding box center [298, 336] width 566 height 2
click at [156, 333] on span at bounding box center [159, 336] width 7 height 7
click at [143, 335] on span at bounding box center [79, 336] width 129 height 2
click at [126, 333] on span at bounding box center [128, 336] width 7 height 7
click at [259, 392] on button "Descargar" at bounding box center [263, 397] width 65 height 16
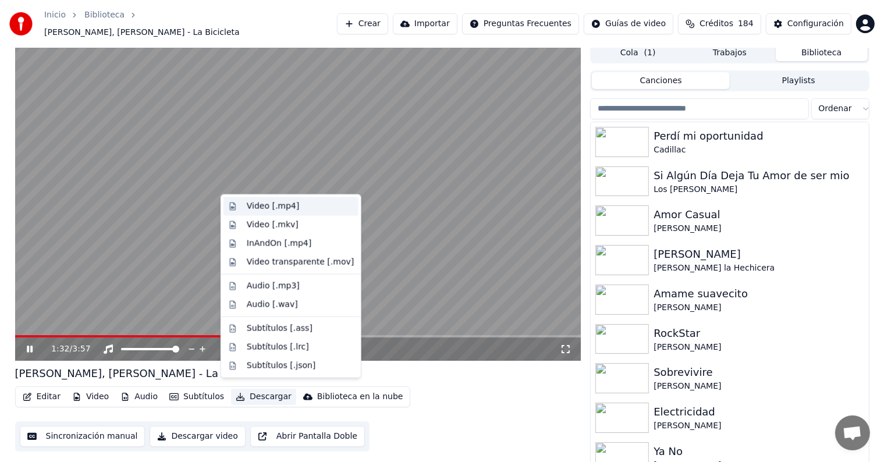
click at [255, 202] on div "Video [.mp4]" at bounding box center [273, 207] width 52 height 12
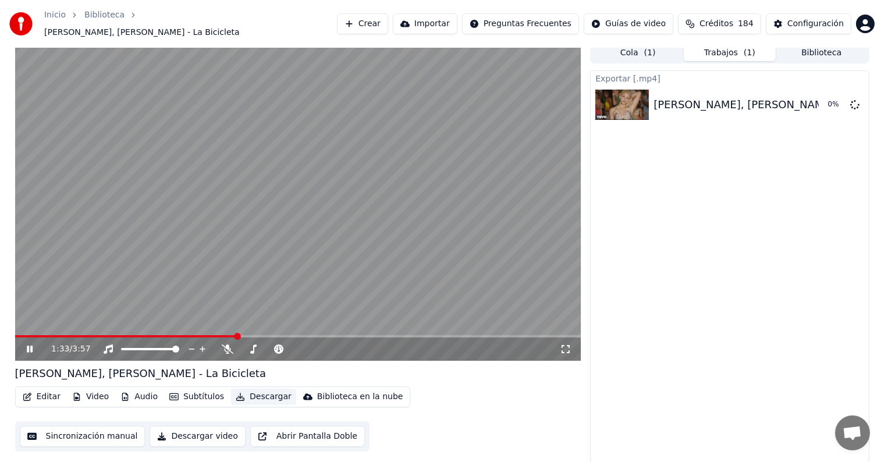
scroll to position [0, 0]
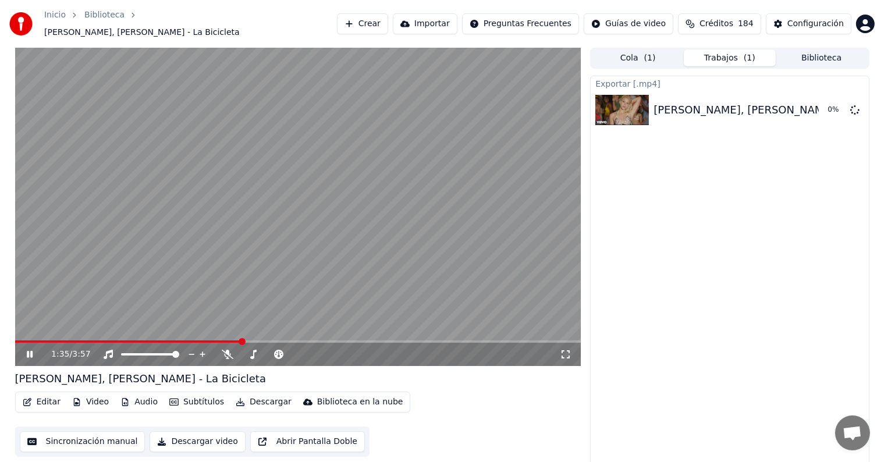
click at [22, 353] on div "1:35 / 3:57" at bounding box center [298, 354] width 557 height 12
click at [35, 352] on icon at bounding box center [37, 354] width 27 height 9
